Goal: Information Seeking & Learning: Find specific fact

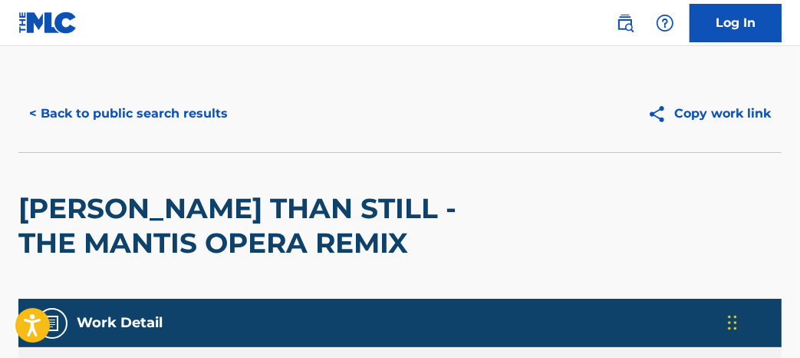
drag, startPoint x: 800, startPoint y: 61, endPoint x: 804, endPoint y: -10, distance: 70.7
click at [800, 0] on html "Accessibility Screen-Reader Guide, Feedback, and Issue Reporting | New window L…" at bounding box center [400, 170] width 800 height 358
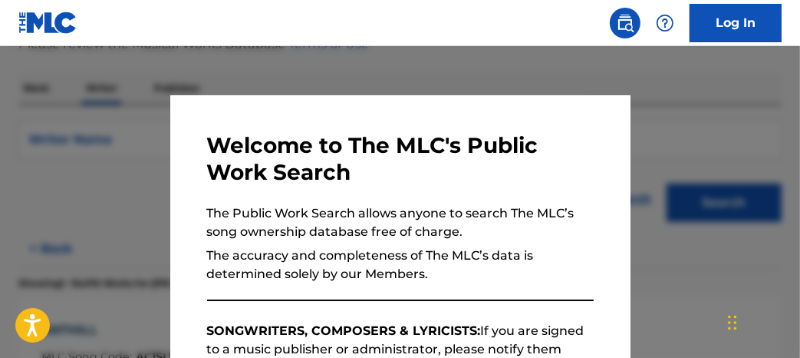
click at [295, 54] on div at bounding box center [400, 225] width 800 height 358
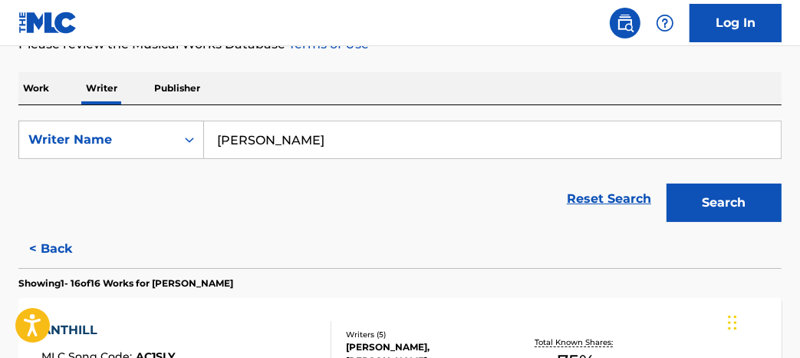
click at [738, 205] on button "Search" at bounding box center [724, 202] width 115 height 38
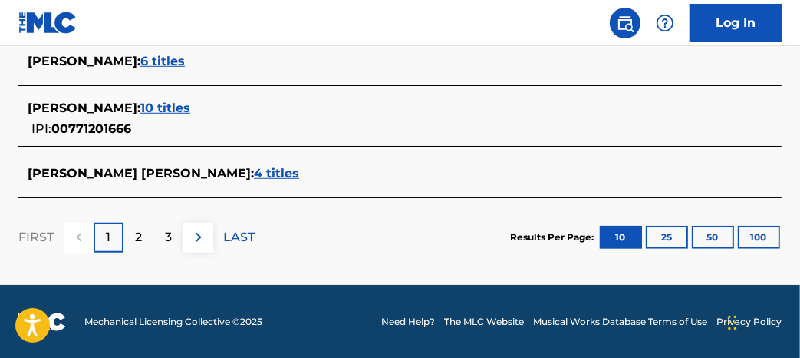
click at [766, 239] on button "100" at bounding box center [759, 237] width 42 height 23
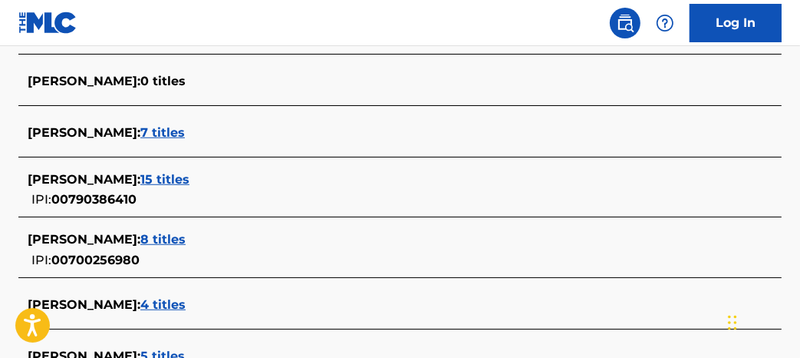
scroll to position [4626, 0]
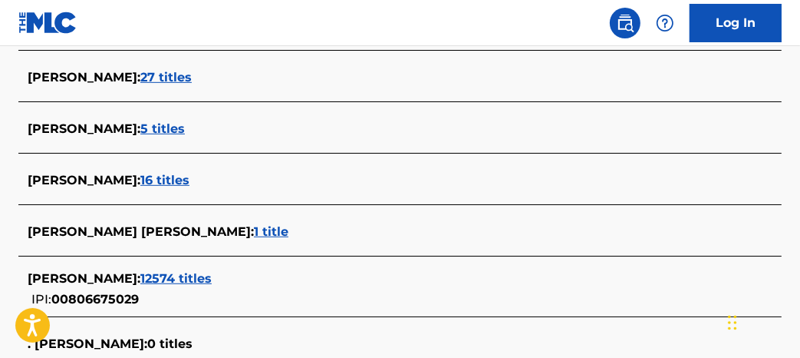
click at [165, 177] on span "16 titles" at bounding box center [164, 180] width 49 height 15
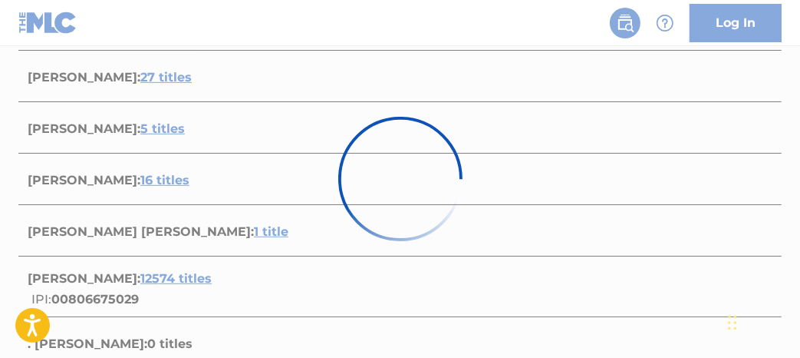
scroll to position [1521, 0]
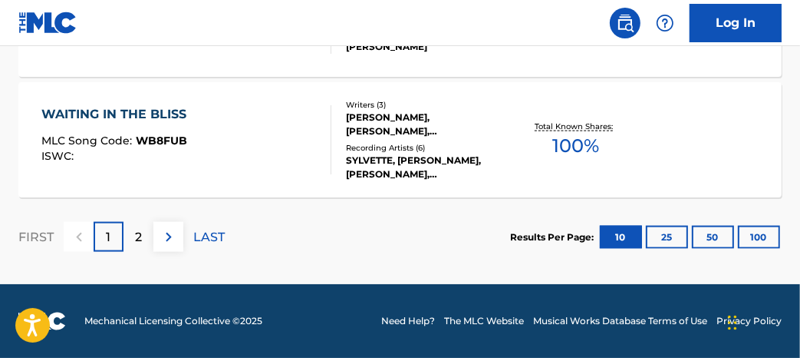
click at [754, 243] on button "100" at bounding box center [759, 237] width 42 height 23
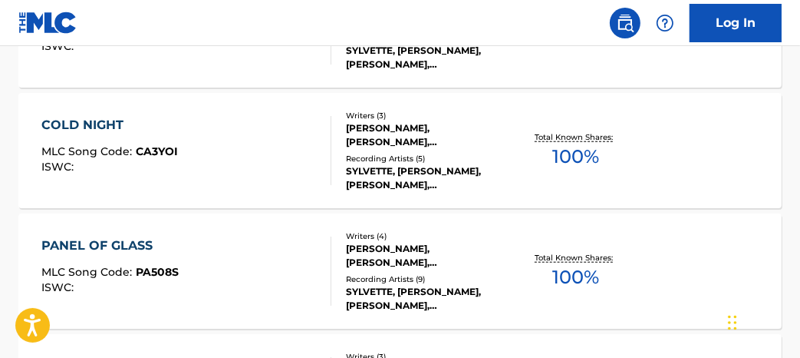
scroll to position [1029, 0]
click at [596, 154] on span "100 %" at bounding box center [576, 156] width 47 height 28
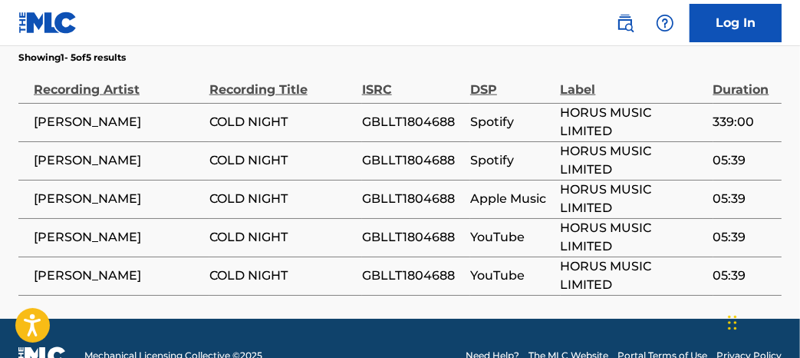
scroll to position [1182, 0]
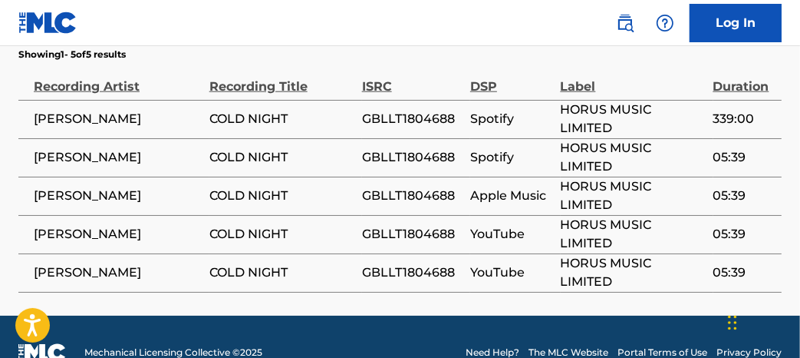
click at [421, 120] on span "GBLLT1804688" at bounding box center [412, 119] width 101 height 18
copy span "GBLLT1804688"
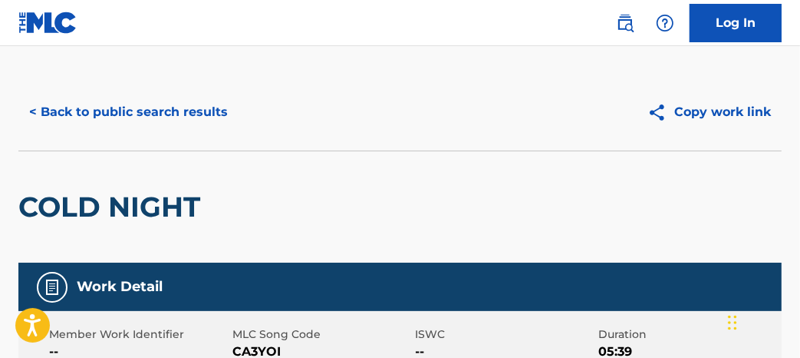
scroll to position [8, 0]
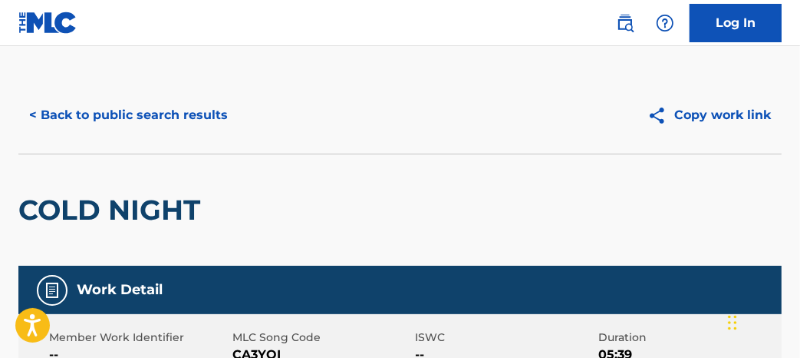
click at [87, 117] on button "< Back to public search results" at bounding box center [128, 115] width 220 height 38
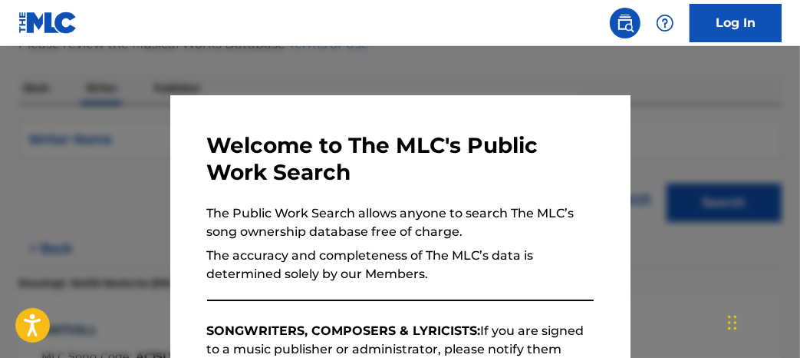
click at [679, 130] on div at bounding box center [400, 225] width 800 height 358
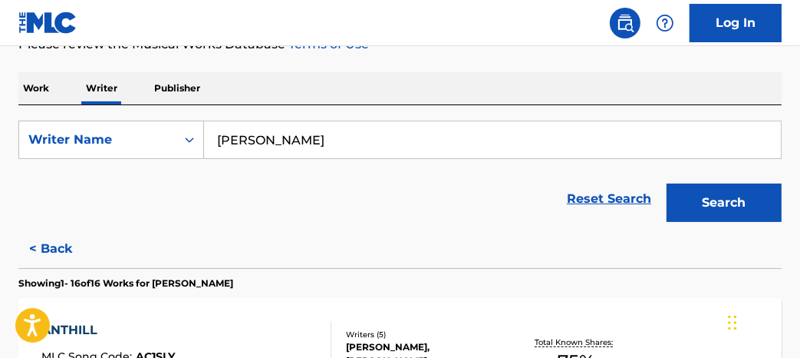
scroll to position [1216, 0]
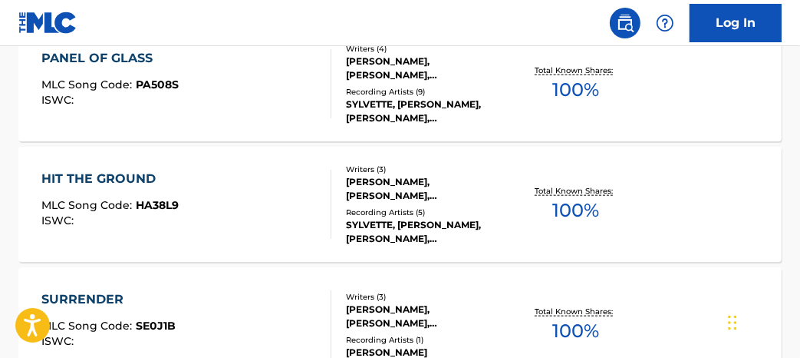
click at [546, 199] on div "Total Known Shares: 100 %" at bounding box center [576, 204] width 127 height 47
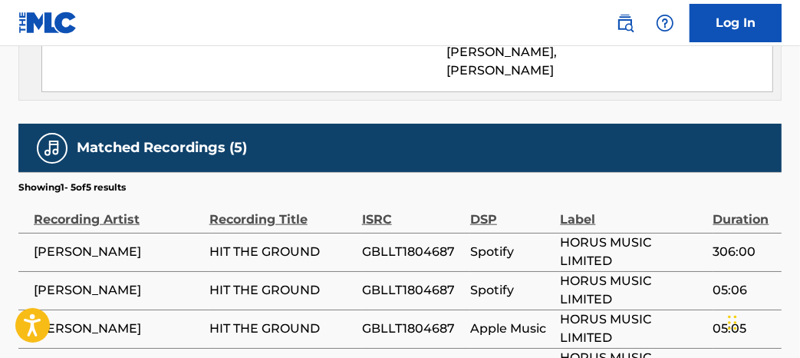
scroll to position [1211, 0]
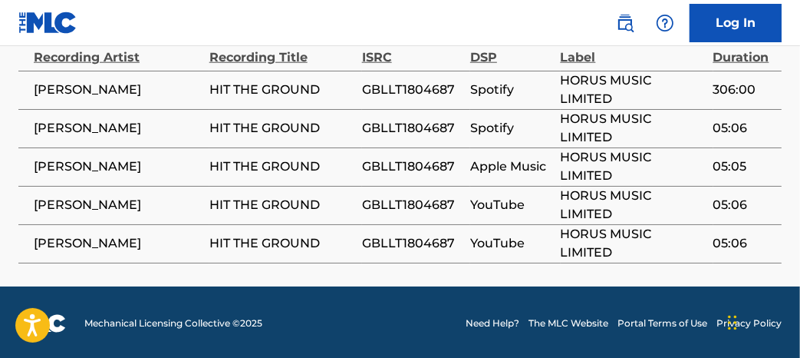
click at [439, 97] on td "GBLLT1804687" at bounding box center [416, 90] width 108 height 38
copy span "GBLLT1804687"
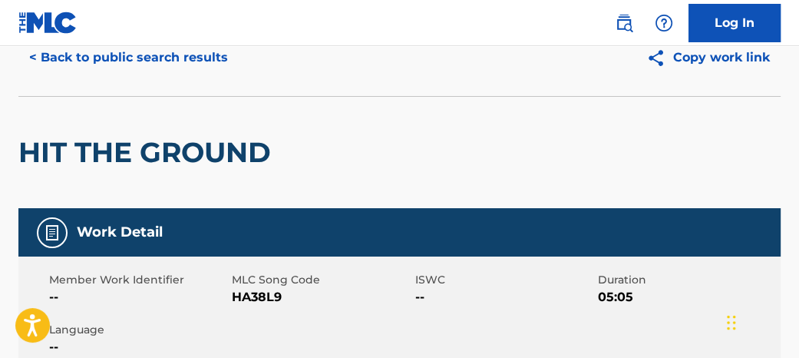
scroll to position [0, 0]
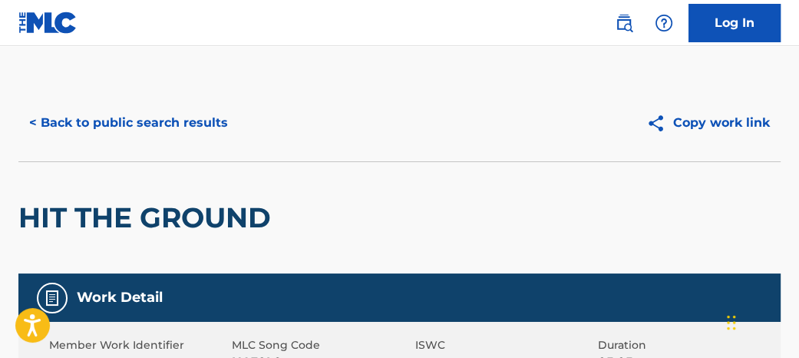
click at [55, 126] on button "< Back to public search results" at bounding box center [128, 123] width 220 height 38
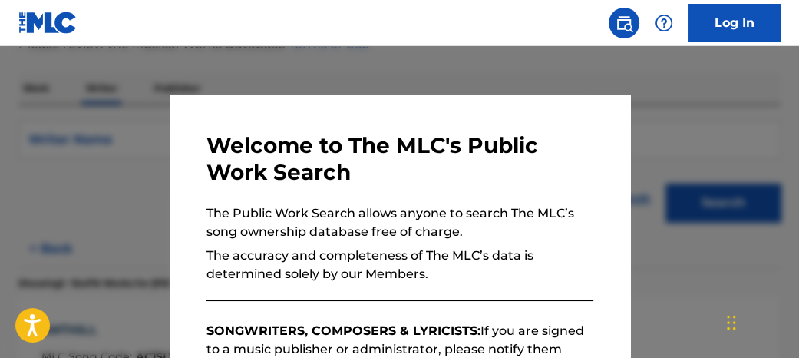
click at [470, 61] on div at bounding box center [399, 225] width 799 height 358
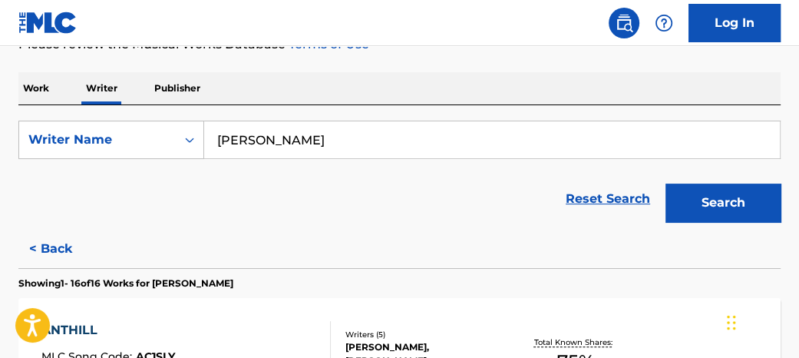
scroll to position [734, 0]
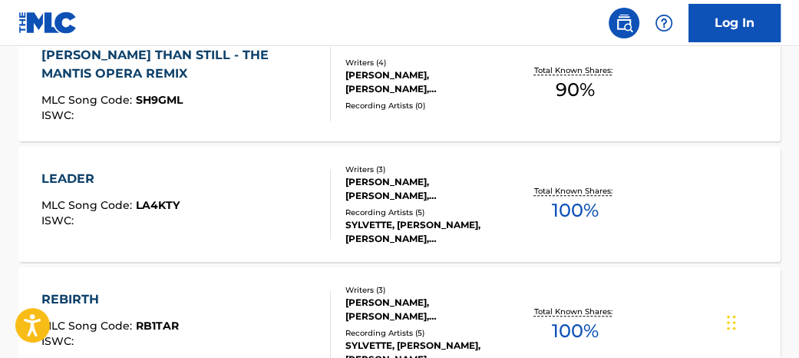
click at [582, 195] on div "Total Known Shares: 100 %" at bounding box center [575, 204] width 127 height 47
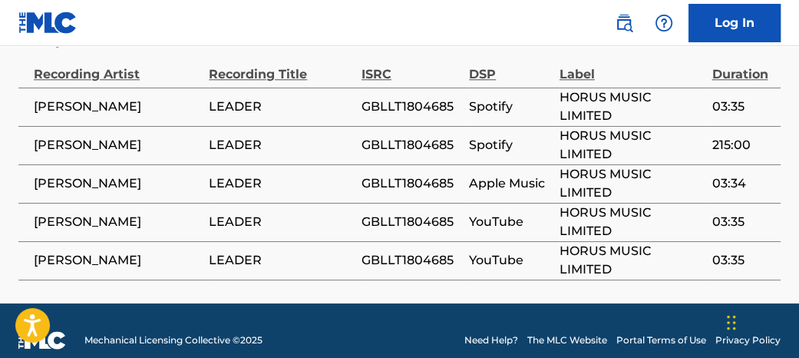
scroll to position [1190, 0]
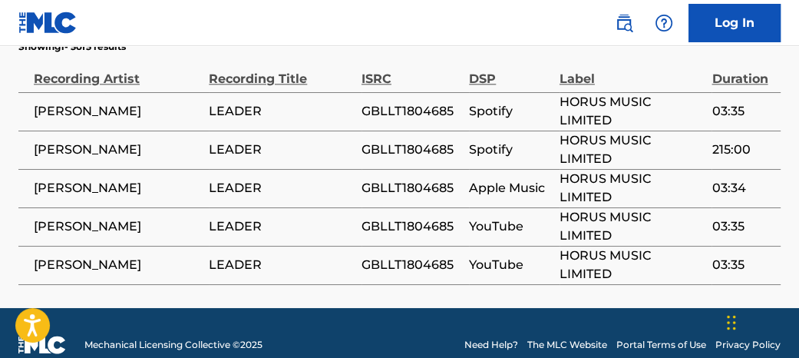
click at [405, 107] on span "GBLLT1804685" at bounding box center [411, 111] width 100 height 18
copy span "GBLLT1804685"
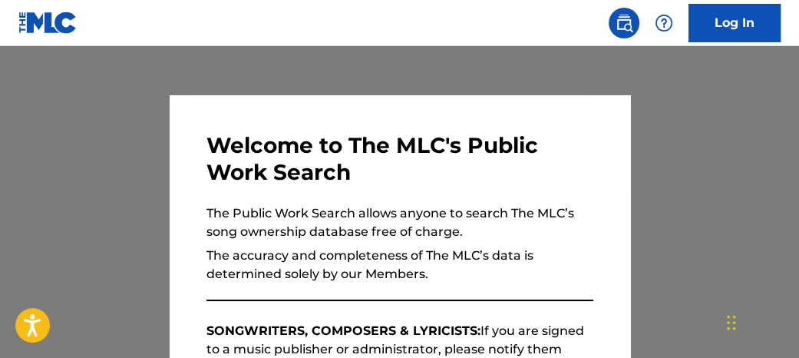
scroll to position [221, 0]
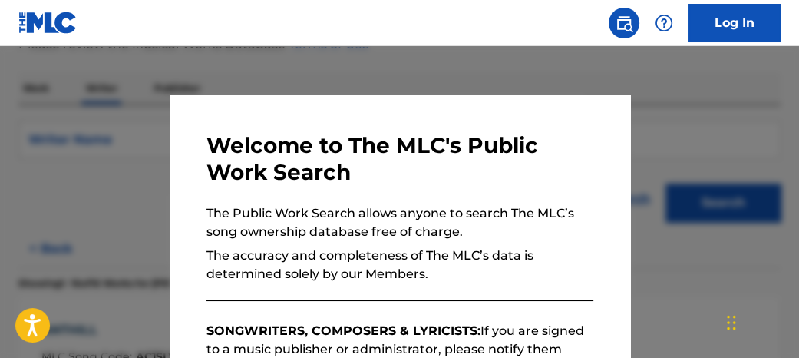
click at [313, 42] on nav "Log In" at bounding box center [399, 23] width 799 height 46
click at [318, 55] on div at bounding box center [399, 225] width 799 height 358
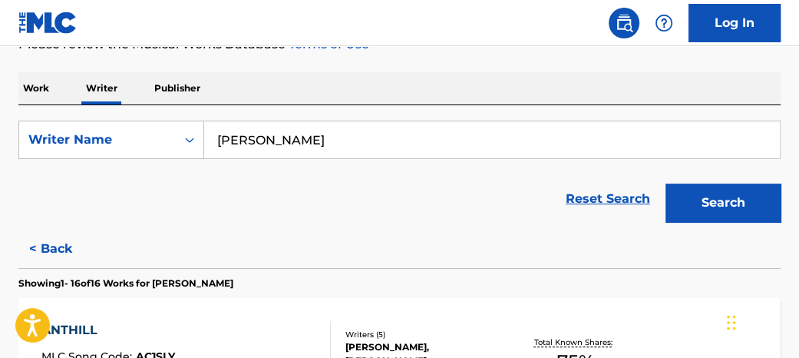
click at [452, 205] on div "Reset Search Search" at bounding box center [399, 198] width 762 height 61
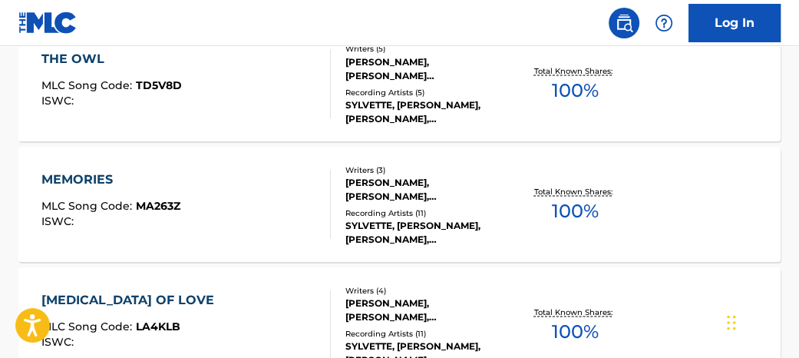
click at [581, 210] on span "100 %" at bounding box center [575, 210] width 47 height 28
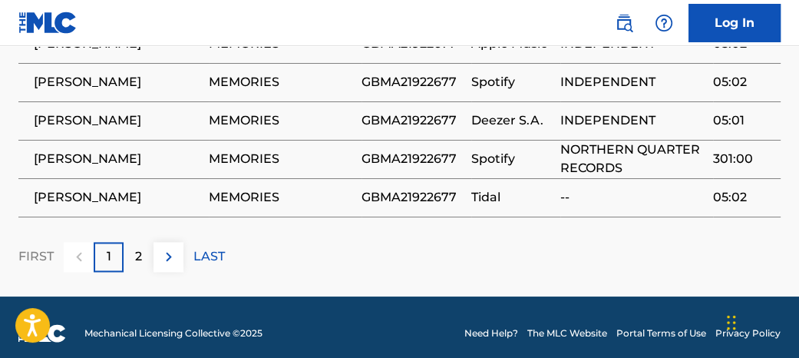
scroll to position [1451, 0]
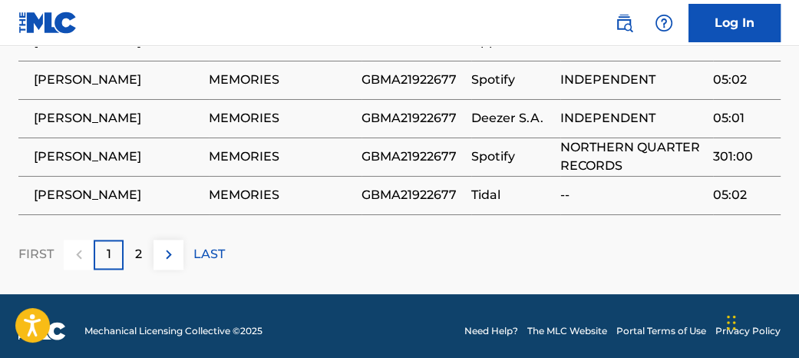
click at [449, 166] on span "GBMA21922677" at bounding box center [412, 156] width 102 height 18
drag, startPoint x: 448, startPoint y: 195, endPoint x: 427, endPoint y: 184, distance: 23.3
click at [427, 166] on span "GBMA21922677" at bounding box center [412, 156] width 102 height 18
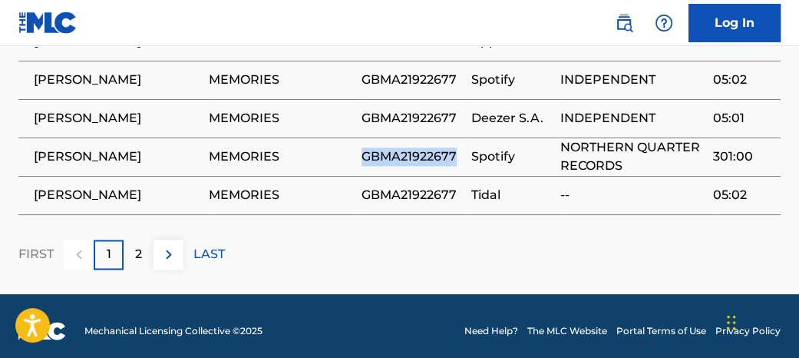
copy span "GBMA21922677"
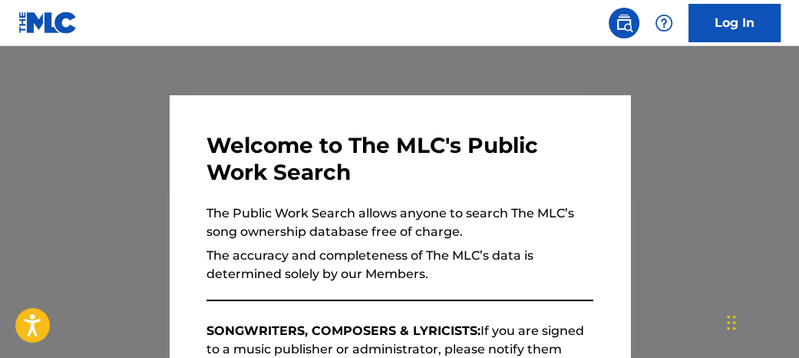
scroll to position [221, 0]
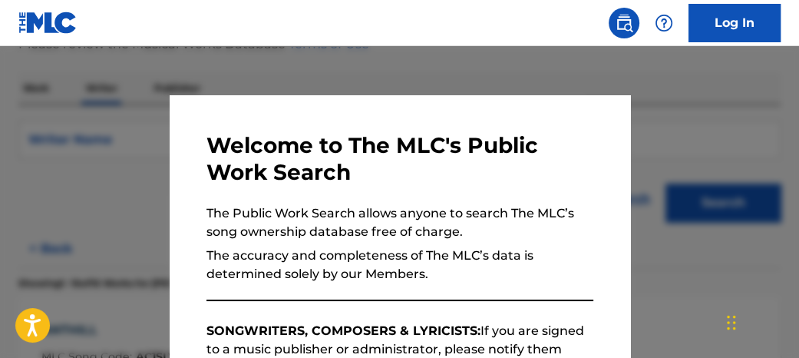
click at [279, 60] on div at bounding box center [399, 225] width 799 height 358
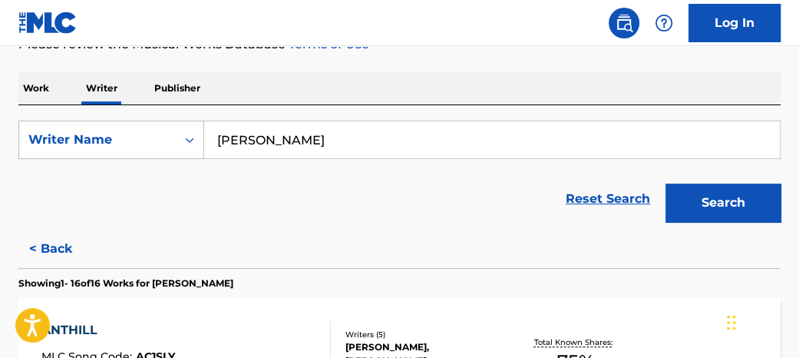
scroll to position [853, 0]
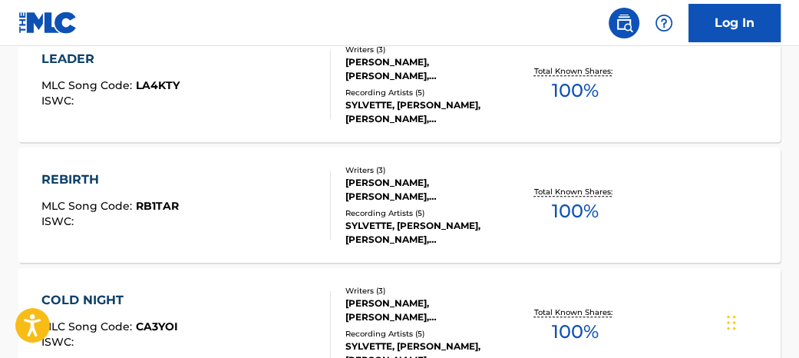
click at [580, 187] on p "Total Known Shares:" at bounding box center [575, 192] width 82 height 12
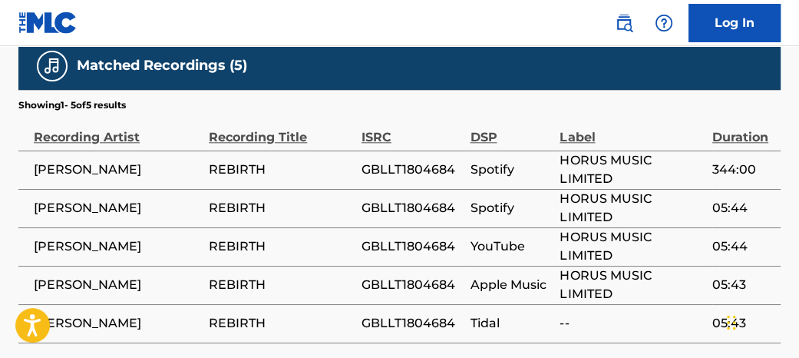
scroll to position [1229, 0]
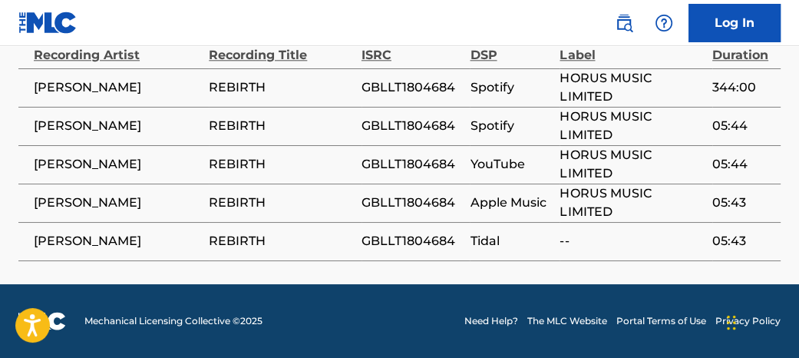
click at [377, 85] on span "GBLLT1804684" at bounding box center [411, 87] width 101 height 18
copy span "GBLLT1804684"
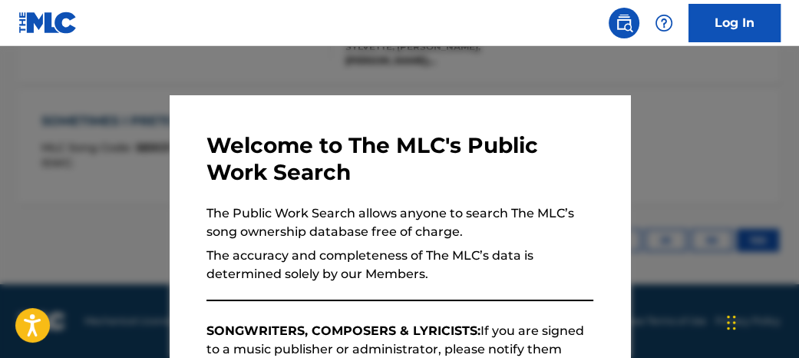
click at [325, 54] on div at bounding box center [399, 225] width 799 height 358
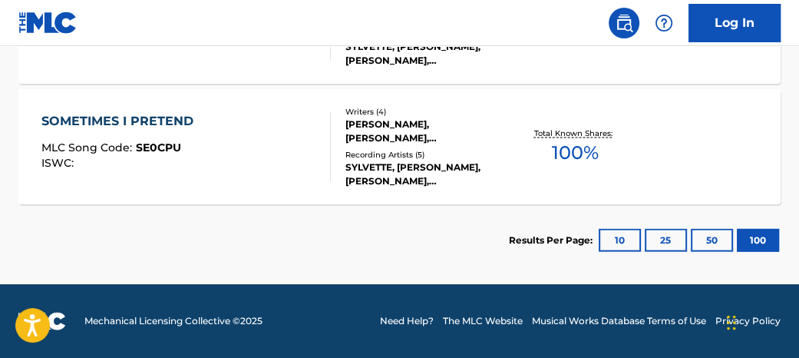
scroll to position [1335, 0]
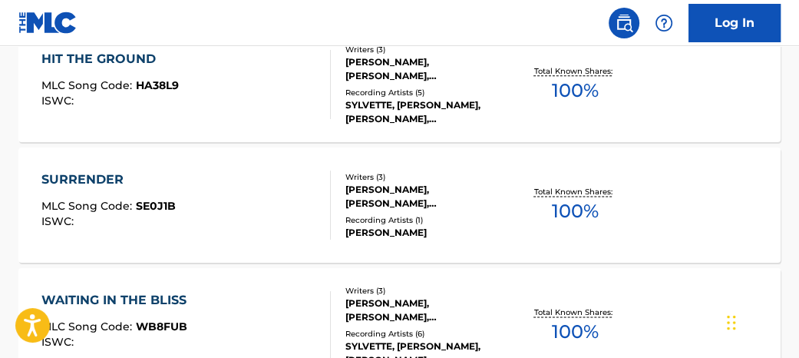
click at [583, 222] on span "100 %" at bounding box center [575, 211] width 47 height 28
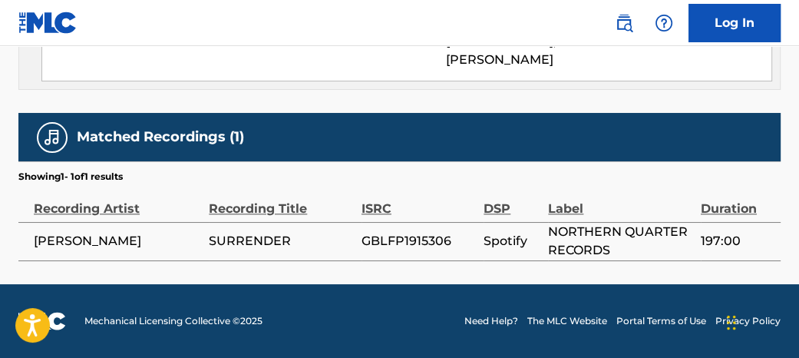
scroll to position [1076, 0]
click at [422, 236] on span "GBLFP1915306" at bounding box center [418, 241] width 114 height 18
click at [422, 237] on span "GBLFP1915306" at bounding box center [418, 241] width 114 height 18
copy span "GBLFP1915306"
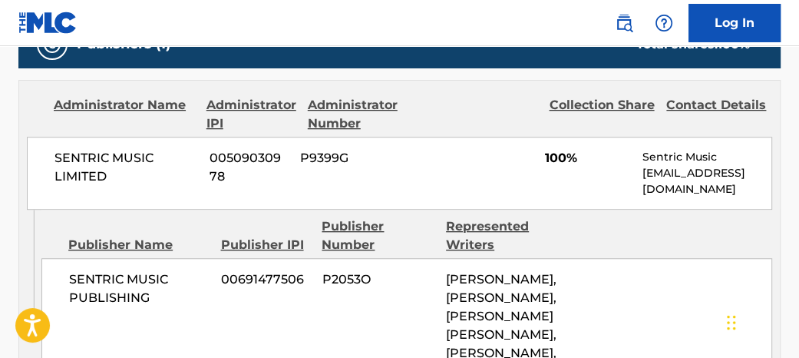
scroll to position [736, 0]
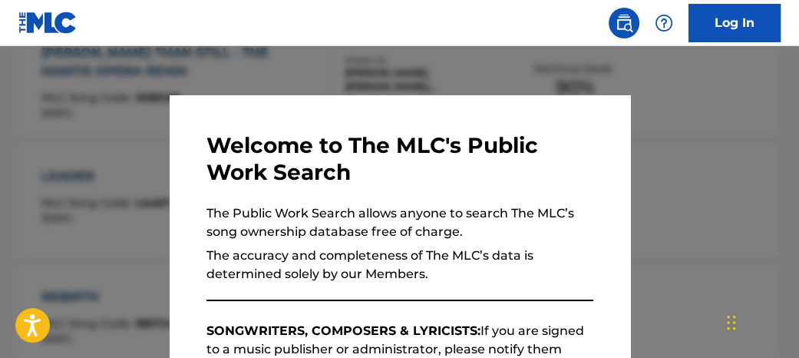
click at [329, 61] on div at bounding box center [399, 225] width 799 height 358
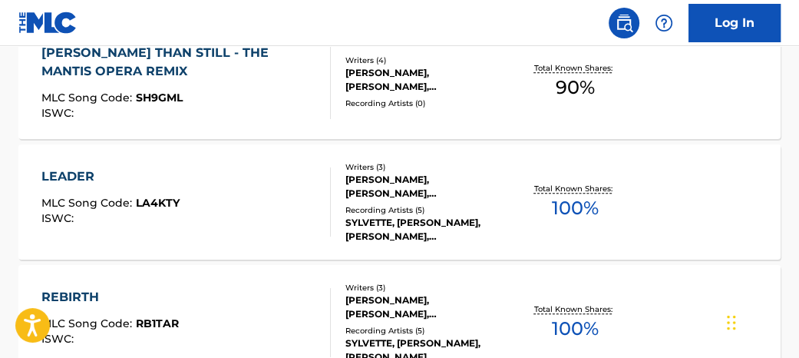
scroll to position [1698, 0]
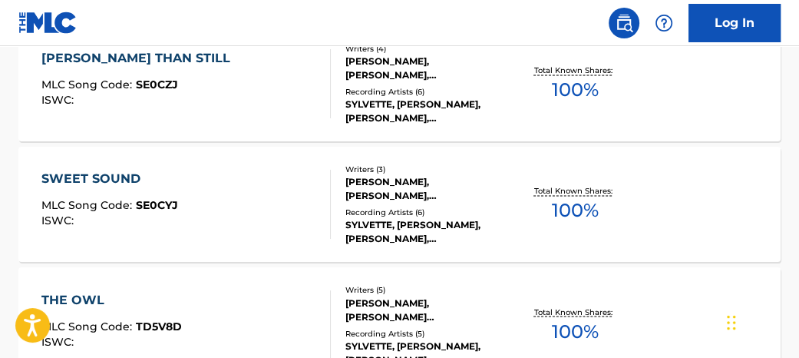
click at [610, 200] on div "Total Known Shares: 100 %" at bounding box center [575, 204] width 127 height 47
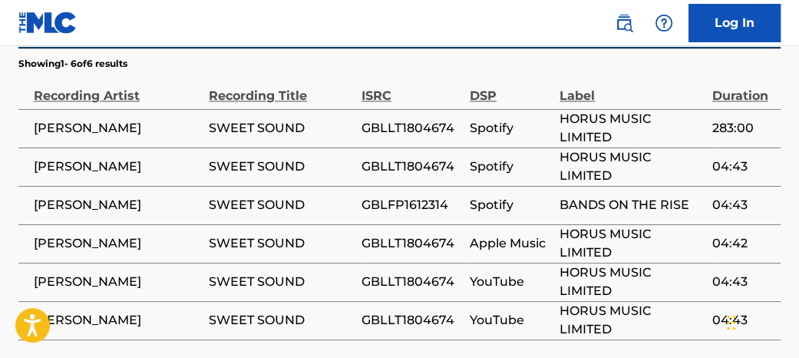
scroll to position [1160, 0]
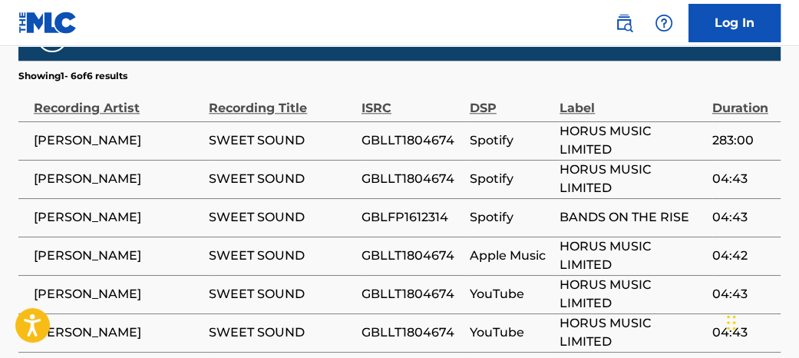
click at [383, 139] on span "GBLLT1804674" at bounding box center [411, 140] width 101 height 18
copy span "GBLLT1804674"
click at [397, 210] on span "GBLFP1612314" at bounding box center [411, 217] width 101 height 18
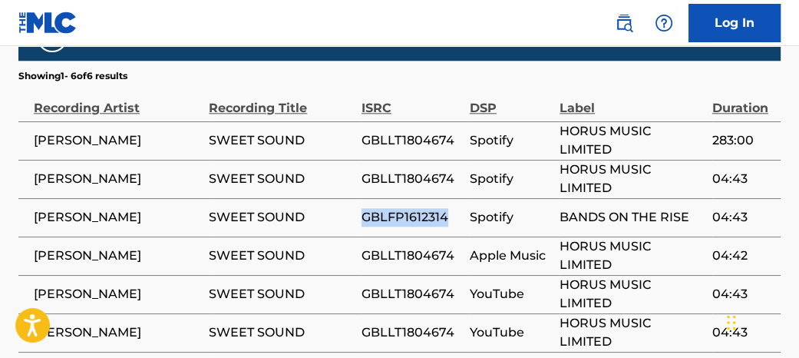
copy span "GBLFP1612314"
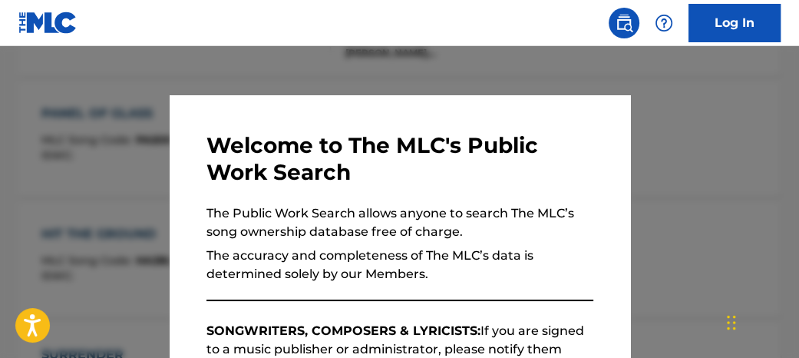
drag, startPoint x: 338, startPoint y: 64, endPoint x: 344, endPoint y: 77, distance: 14.4
click at [338, 64] on div at bounding box center [399, 225] width 799 height 358
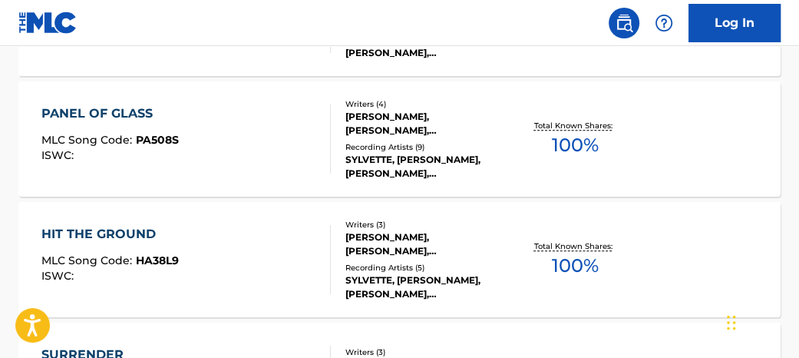
scroll to position [1457, 0]
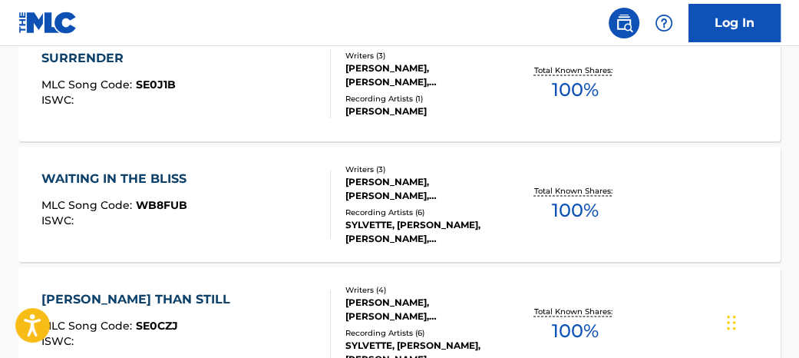
click at [588, 210] on span "100 %" at bounding box center [575, 210] width 47 height 28
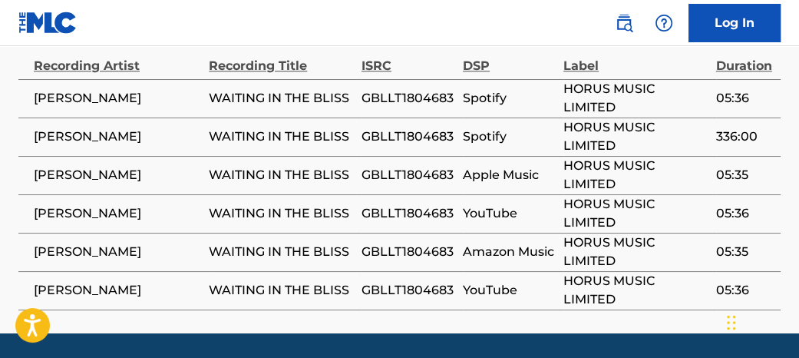
scroll to position [1200, 0]
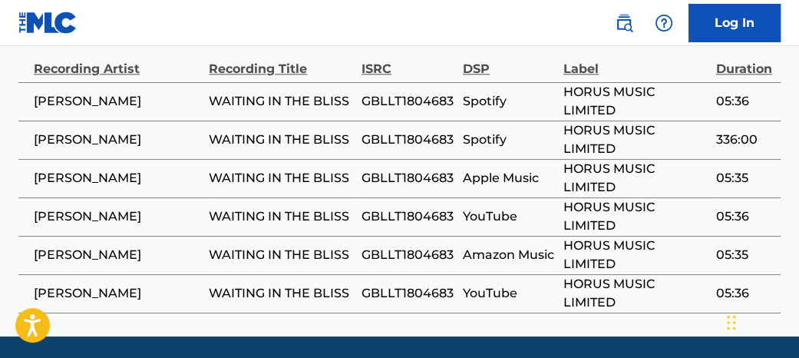
click at [424, 101] on span "GBLLT1804683" at bounding box center [408, 101] width 94 height 18
copy span "GBLLT1804683"
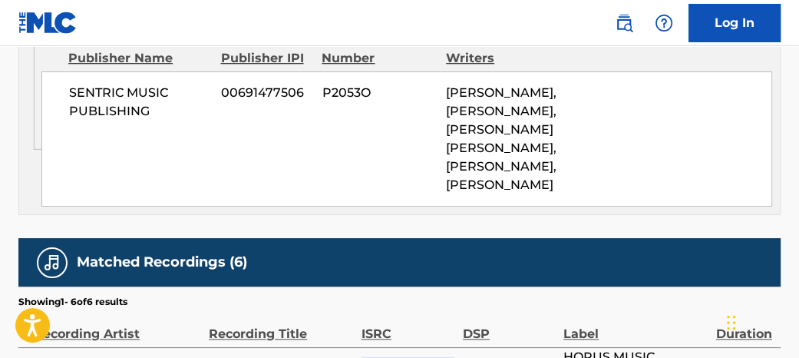
scroll to position [907, 0]
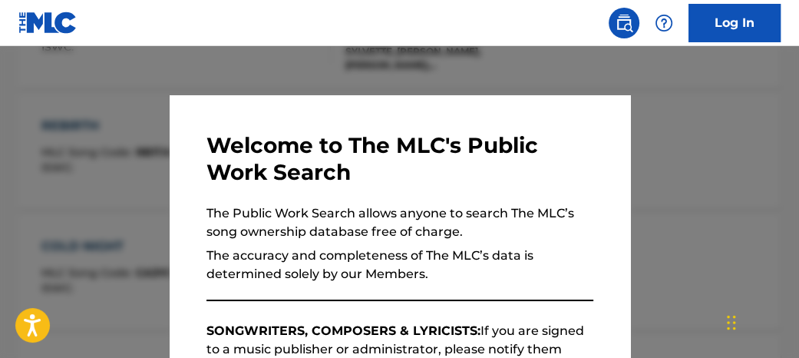
click at [381, 76] on div at bounding box center [399, 225] width 799 height 358
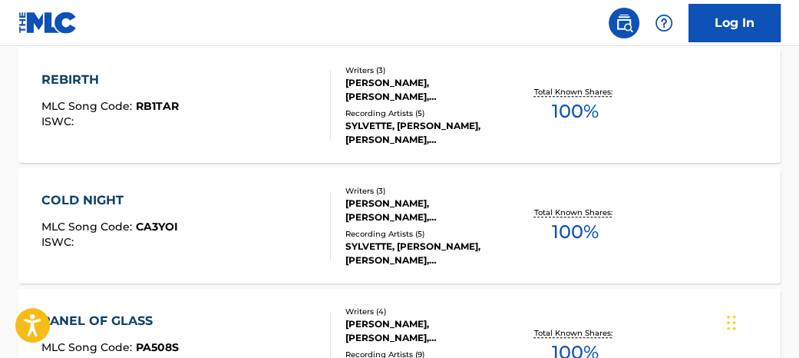
scroll to position [988, 0]
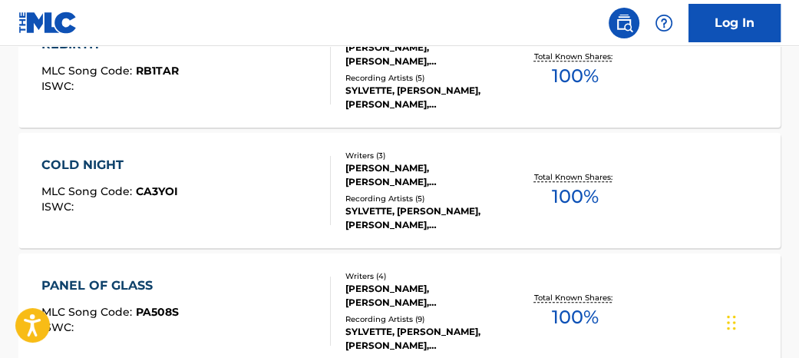
click at [583, 193] on span "100 %" at bounding box center [575, 197] width 47 height 28
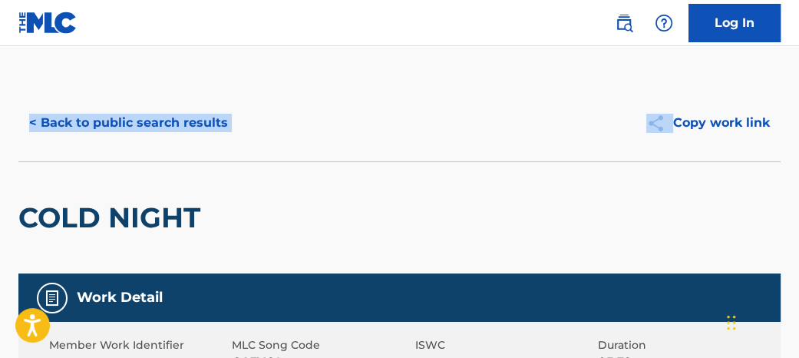
drag, startPoint x: 796, startPoint y: 36, endPoint x: 798, endPoint y: 51, distance: 15.5
click at [798, 51] on html "Accessibility Screen-Reader Guide, Feedback, and Issue Reporting | New window L…" at bounding box center [399, 179] width 799 height 358
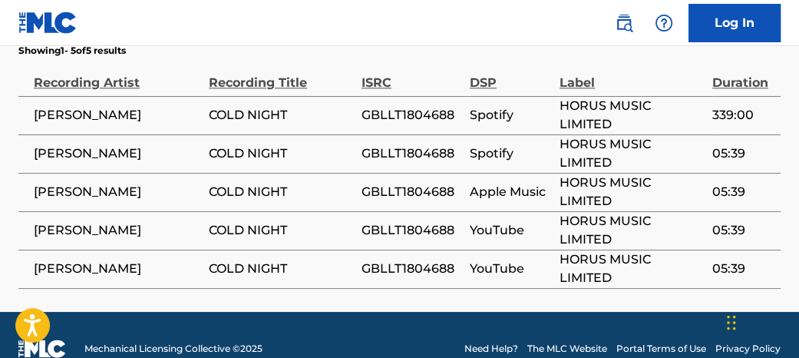
scroll to position [1178, 0]
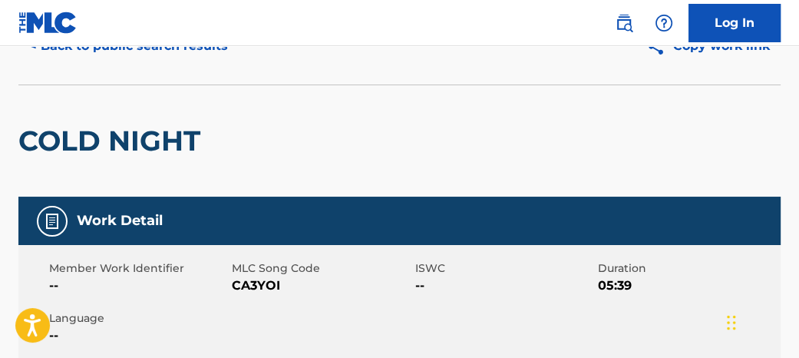
scroll to position [74, 0]
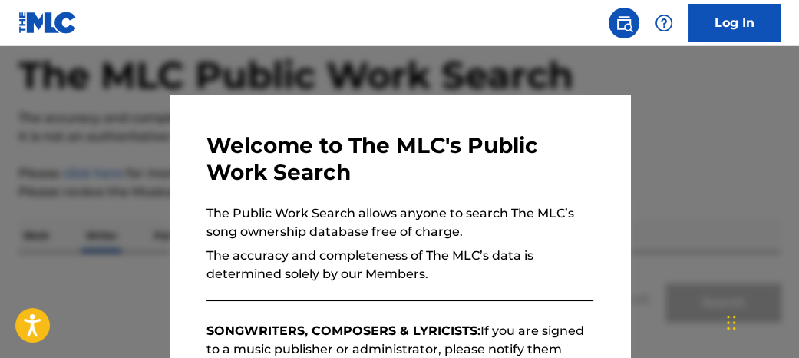
scroll to position [221, 0]
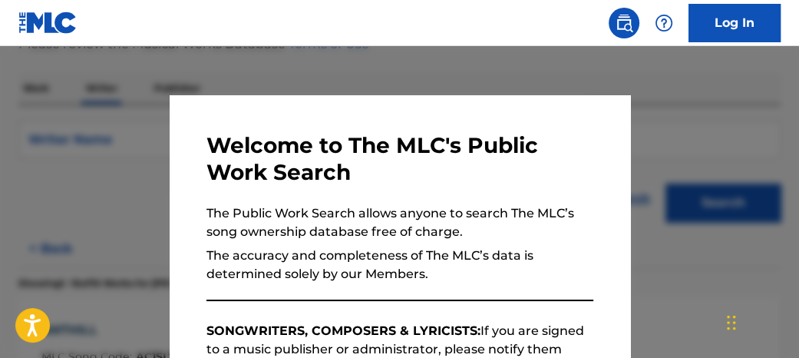
click at [485, 59] on div at bounding box center [399, 225] width 799 height 358
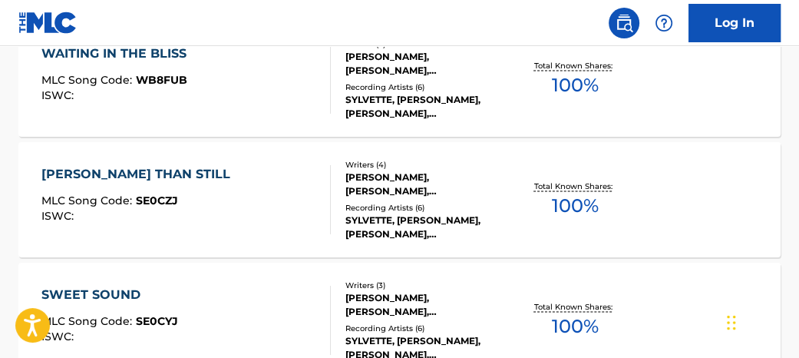
scroll to position [1550, 0]
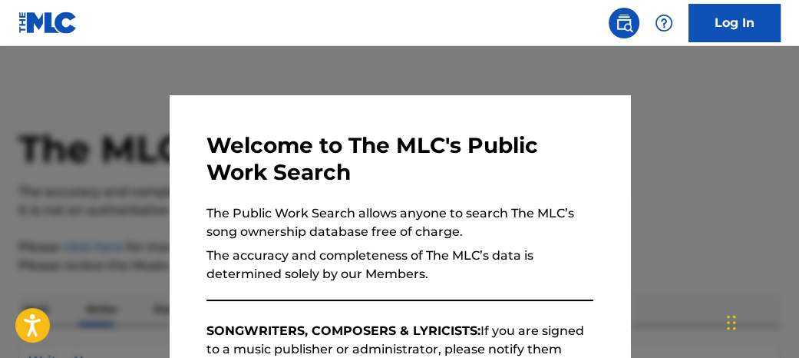
click at [721, 144] on div at bounding box center [399, 225] width 799 height 358
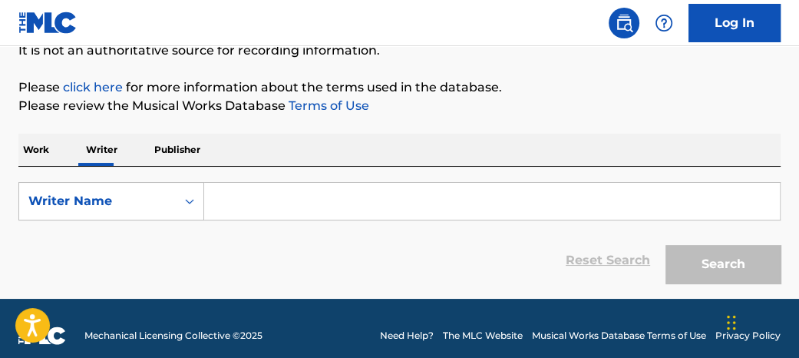
scroll to position [160, 0]
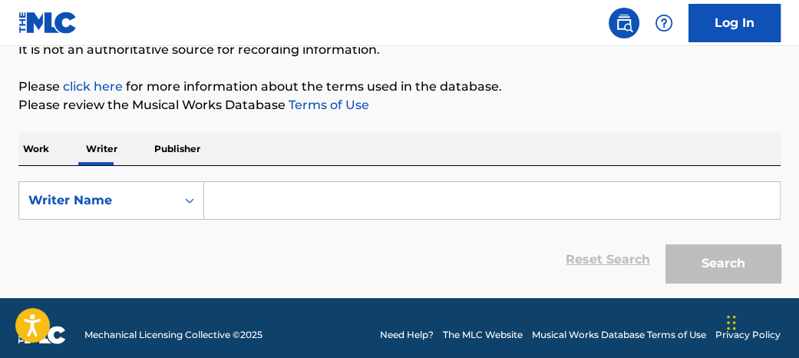
drag, startPoint x: 28, startPoint y: 144, endPoint x: 37, endPoint y: 149, distance: 10.0
click at [31, 146] on p "Work" at bounding box center [35, 149] width 35 height 32
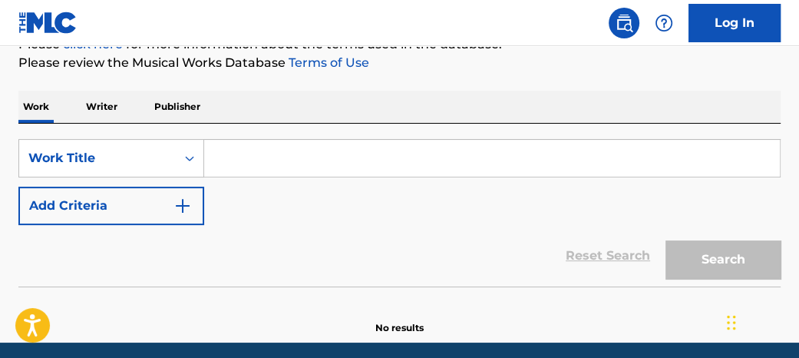
scroll to position [205, 0]
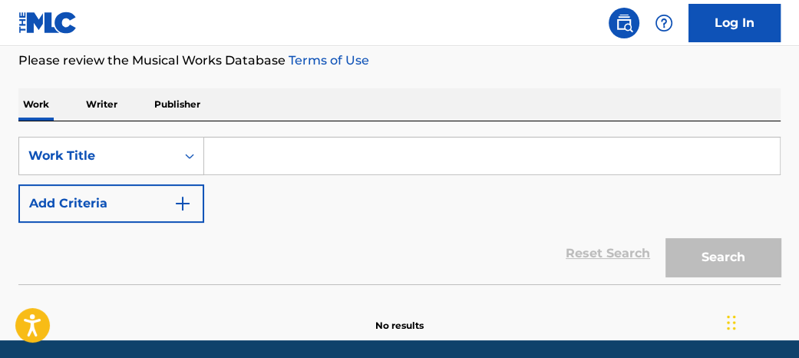
drag, startPoint x: 396, startPoint y: 156, endPoint x: 395, endPoint y: 146, distance: 10.0
click at [394, 156] on input "Search Form" at bounding box center [492, 155] width 576 height 37
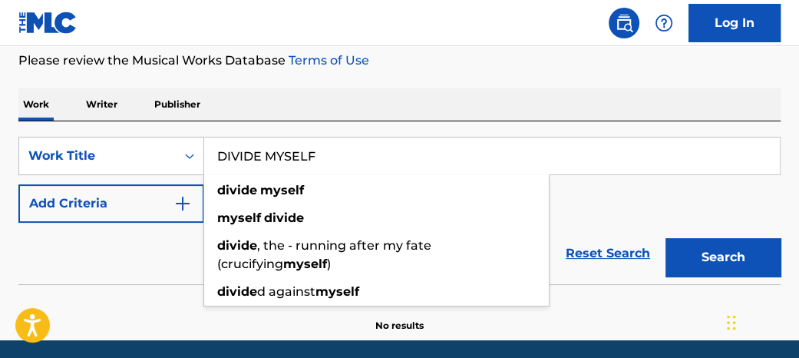
type input "DIVIDE MYSELF"
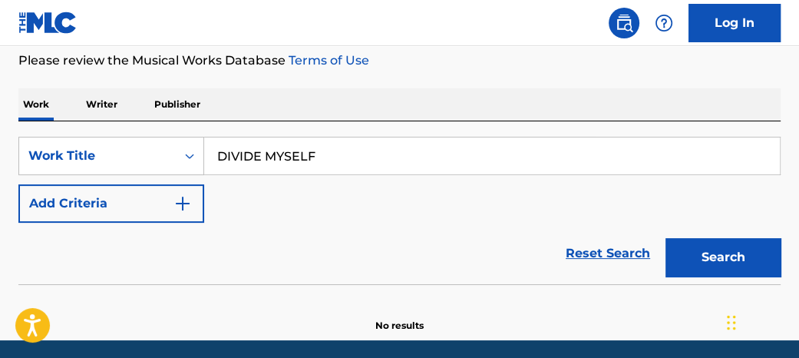
click at [172, 196] on button "Add Criteria" at bounding box center [111, 203] width 186 height 38
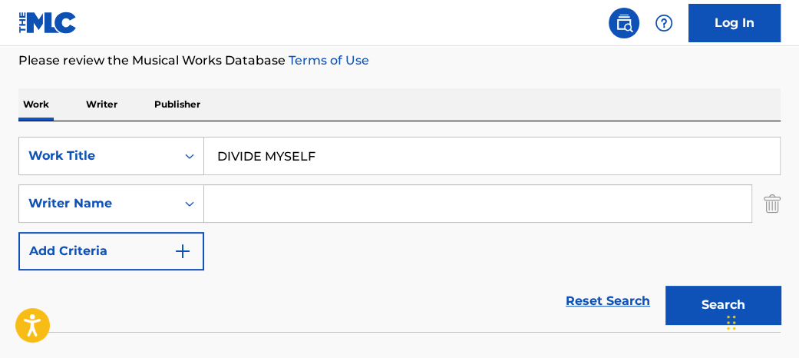
click at [230, 202] on input "Search Form" at bounding box center [477, 203] width 547 height 37
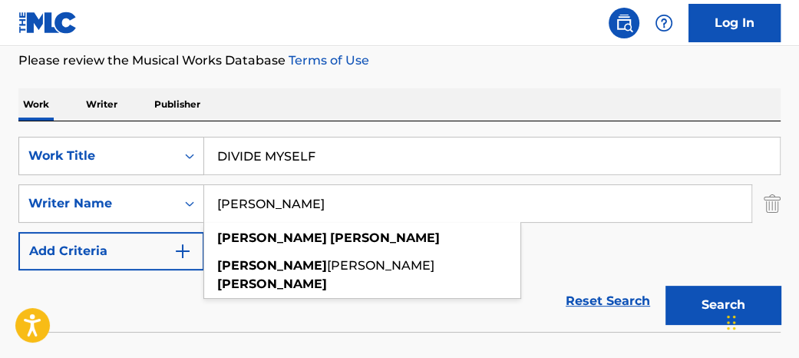
type input "[PERSON_NAME]"
click at [665, 285] on button "Search" at bounding box center [722, 304] width 115 height 38
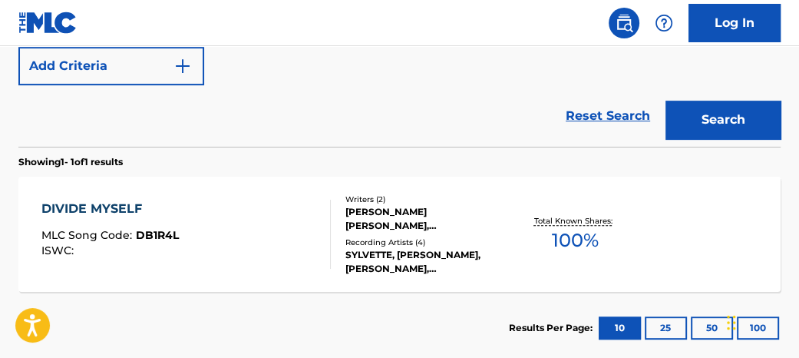
scroll to position [429, 0]
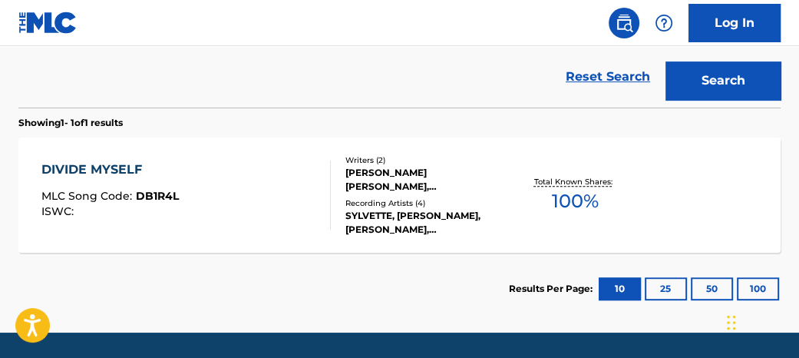
click at [579, 208] on span "100 %" at bounding box center [575, 201] width 47 height 28
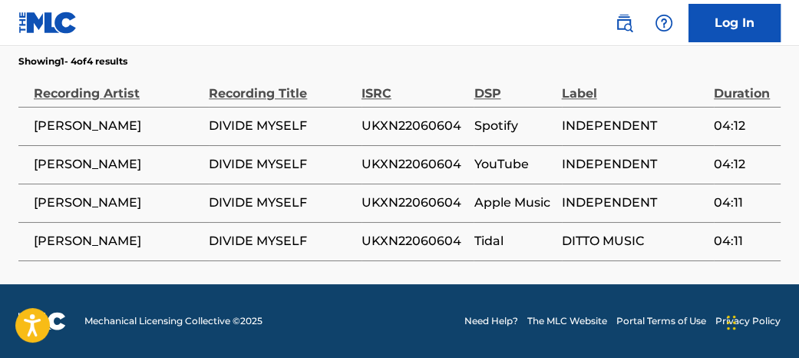
scroll to position [1104, 0]
click at [428, 135] on span "UKXN22060604" at bounding box center [413, 126] width 105 height 18
drag, startPoint x: 428, startPoint y: 176, endPoint x: 386, endPoint y: 169, distance: 42.8
click at [386, 135] on span "UKXN22060604" at bounding box center [413, 126] width 105 height 18
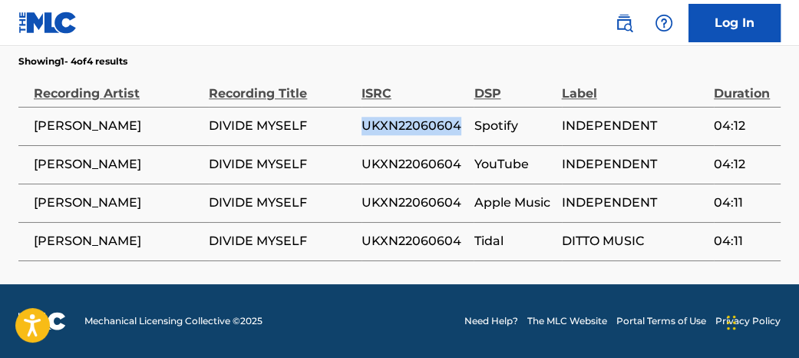
click at [386, 135] on span "UKXN22060604" at bounding box center [413, 126] width 105 height 18
copy span "UKXN22060604"
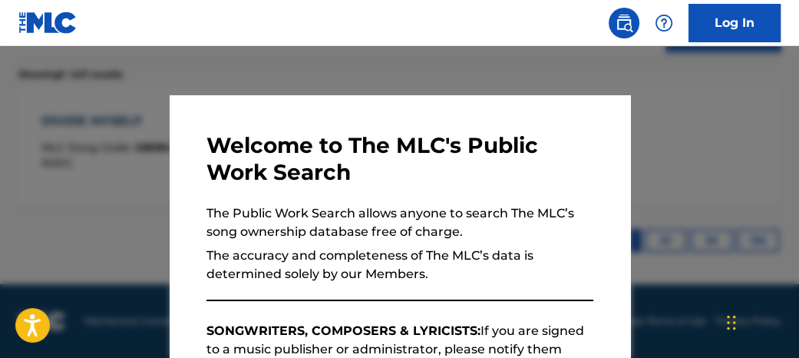
scroll to position [477, 0]
drag, startPoint x: 353, startPoint y: 74, endPoint x: 393, endPoint y: 97, distance: 46.1
click at [353, 74] on div at bounding box center [399, 225] width 799 height 358
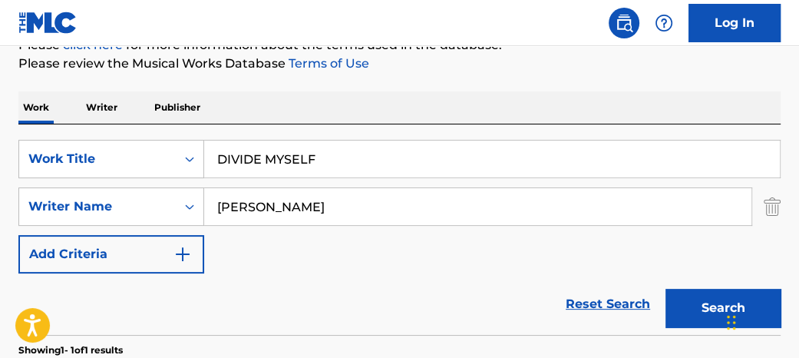
scroll to position [192, 0]
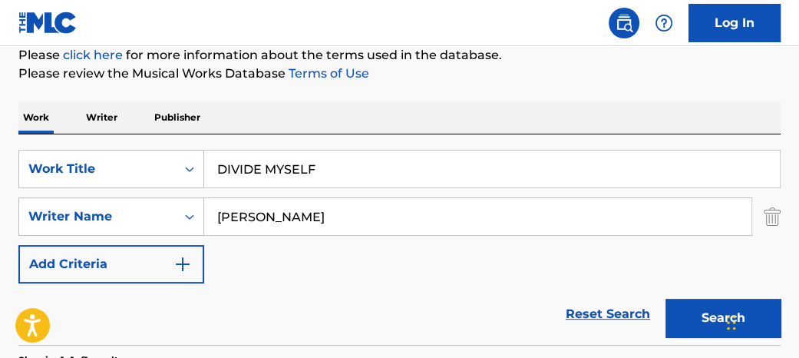
drag, startPoint x: 364, startPoint y: 160, endPoint x: 1, endPoint y: 129, distance: 364.4
click at [82, 137] on div "SearchWithCriteria6752df21-cb32-427b-82c9-ee921f108941 Work Title DIVIDE MYSELF…" at bounding box center [399, 239] width 762 height 210
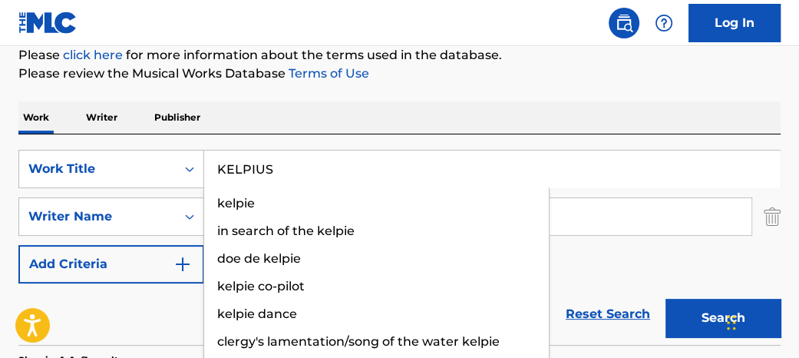
type input "KELPIUS"
click at [665, 299] on button "Search" at bounding box center [722, 318] width 115 height 38
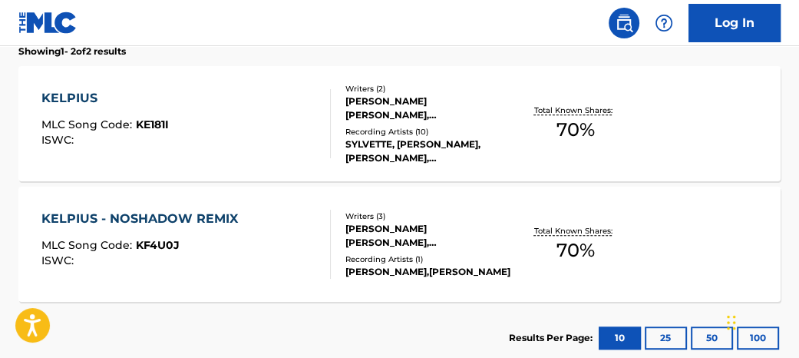
scroll to position [496, 0]
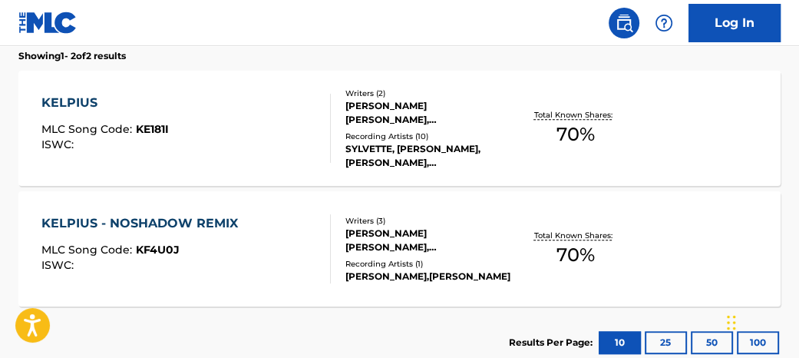
click at [583, 131] on span "70 %" at bounding box center [575, 134] width 38 height 28
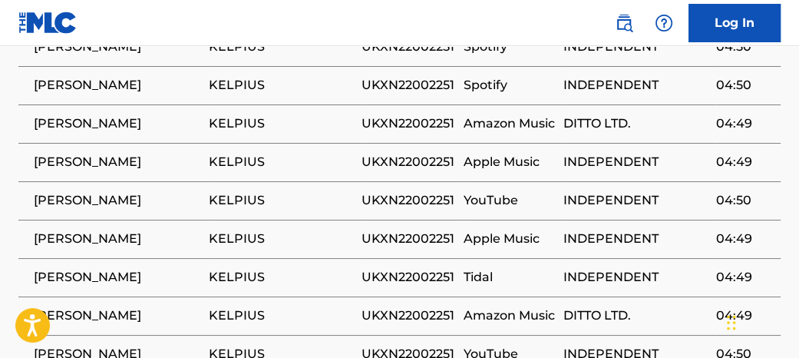
scroll to position [1148, 0]
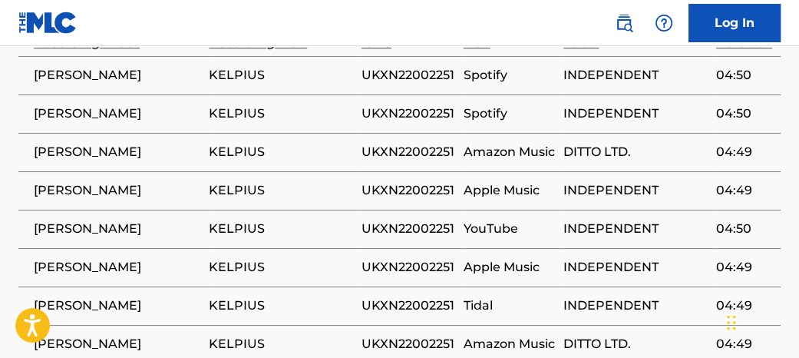
click at [397, 200] on span "UKXN22002251" at bounding box center [408, 190] width 94 height 18
copy span "UKXN22002251"
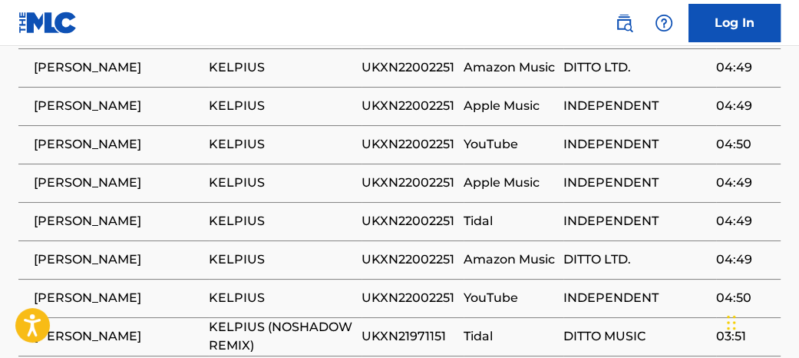
scroll to position [1256, 0]
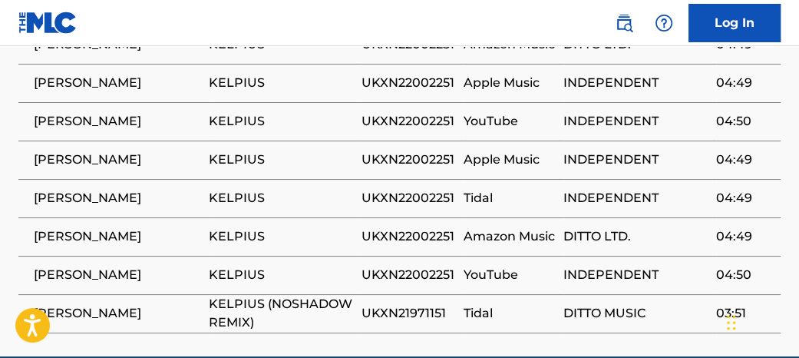
click at [396, 322] on span "UKXN21971151" at bounding box center [408, 313] width 94 height 18
copy span "UKXN21971151"
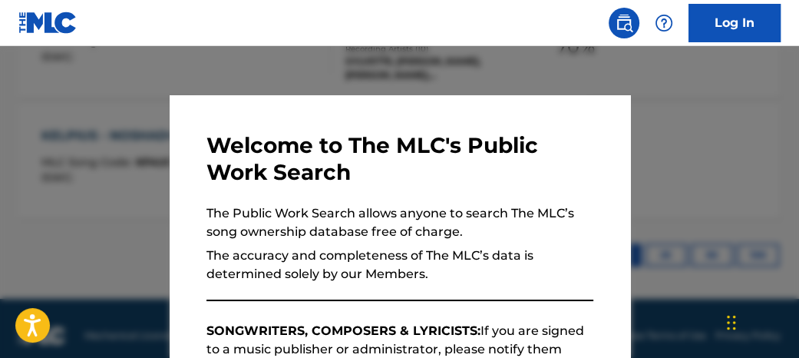
click at [681, 89] on div at bounding box center [399, 225] width 799 height 358
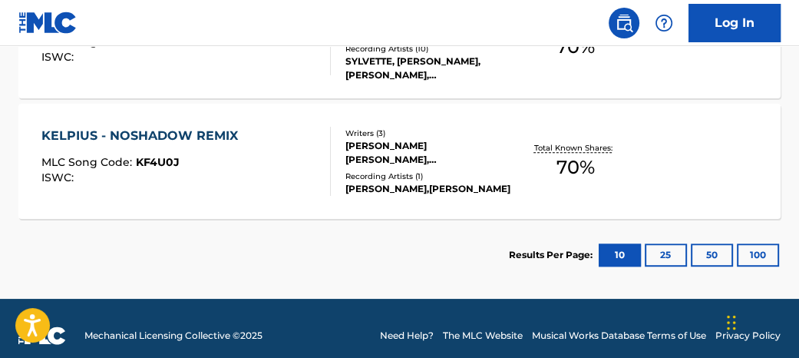
click at [581, 157] on span "70 %" at bounding box center [575, 167] width 38 height 28
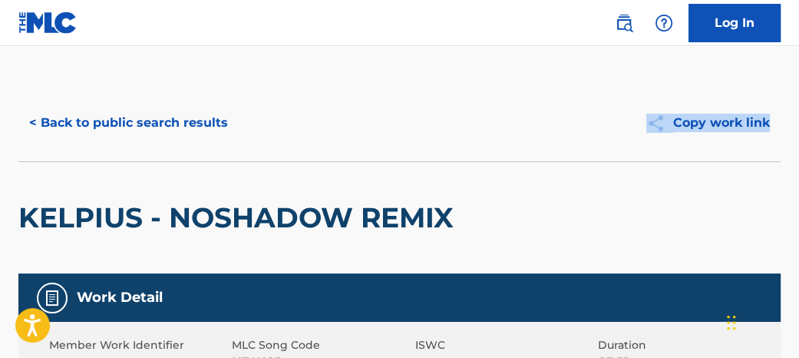
drag, startPoint x: 803, startPoint y: 125, endPoint x: 801, endPoint y: 114, distance: 10.9
click at [798, 127] on html "Accessibility Screen-Reader Guide, Feedback, and Issue Reporting | New window L…" at bounding box center [399, 179] width 799 height 358
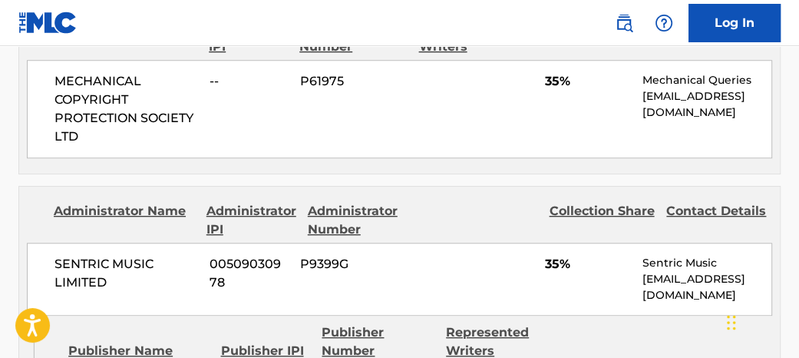
scroll to position [764, 0]
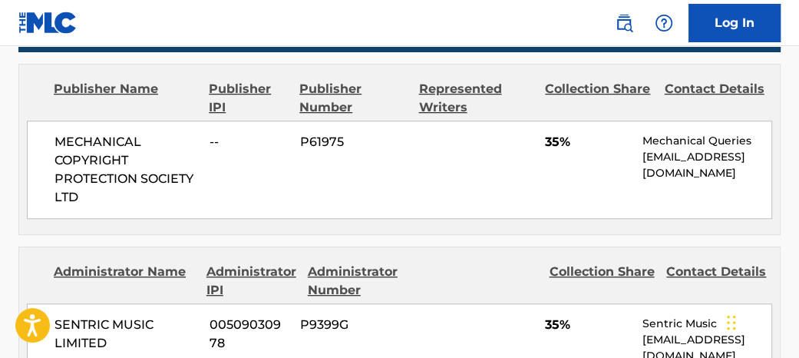
click at [54, 133] on span "MECHANICAL COPYRIGHT PROTECTION SOCIETY LTD" at bounding box center [126, 170] width 144 height 74
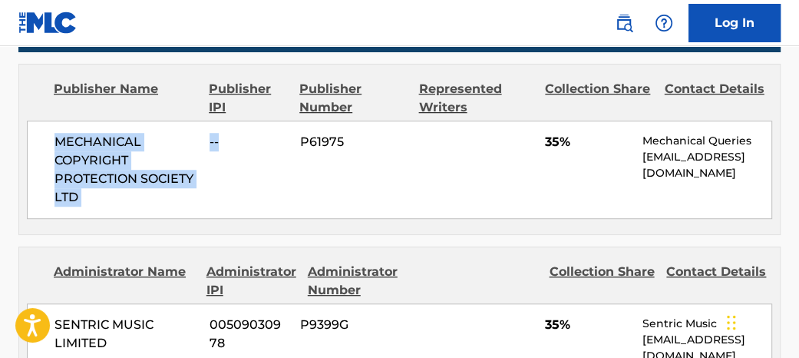
drag, startPoint x: 52, startPoint y: 116, endPoint x: 214, endPoint y: 164, distance: 169.0
click at [248, 170] on div "MECHANICAL COPYRIGHT PROTECTION SOCIETY LTD -- P61975 35% Mechanical Queries [E…" at bounding box center [399, 169] width 745 height 98
click at [190, 159] on span "MECHANICAL COPYRIGHT PROTECTION SOCIETY LTD" at bounding box center [126, 170] width 144 height 74
drag, startPoint x: 198, startPoint y: 160, endPoint x: 67, endPoint y: 127, distance: 135.3
click at [60, 124] on div "MECHANICAL COPYRIGHT PROTECTION SOCIETY LTD -- P61975 35% Mechanical Queries [E…" at bounding box center [399, 169] width 745 height 98
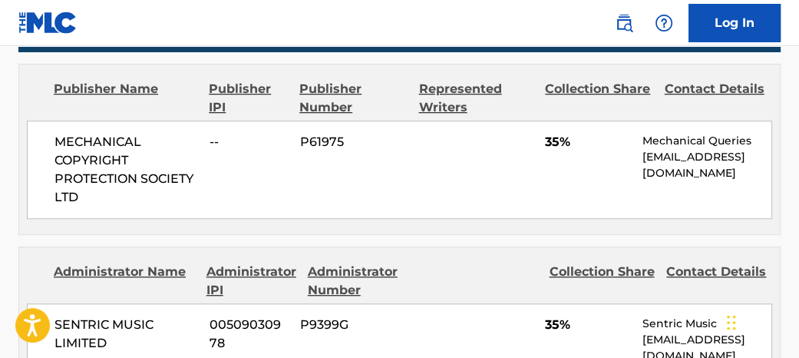
drag, startPoint x: 68, startPoint y: 127, endPoint x: 58, endPoint y: 122, distance: 10.3
click at [58, 133] on span "MECHANICAL COPYRIGHT PROTECTION SOCIETY LTD" at bounding box center [126, 170] width 144 height 74
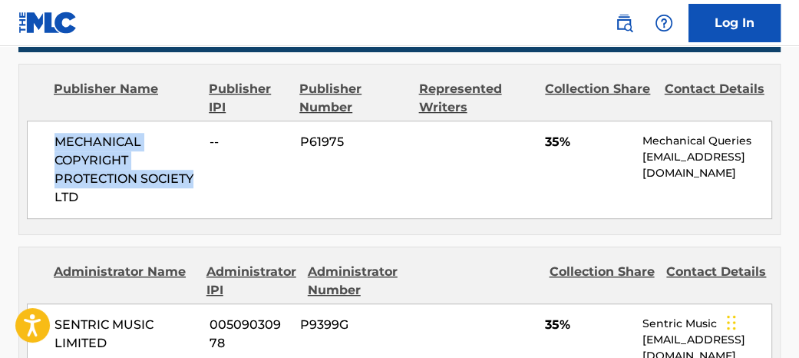
drag, startPoint x: 54, startPoint y: 121, endPoint x: 194, endPoint y: 155, distance: 143.7
click at [194, 155] on span "MECHANICAL COPYRIGHT PROTECTION SOCIETY LTD" at bounding box center [126, 170] width 144 height 74
copy span "MECHANICAL COPYRIGHT PROTECTION SOCIETY"
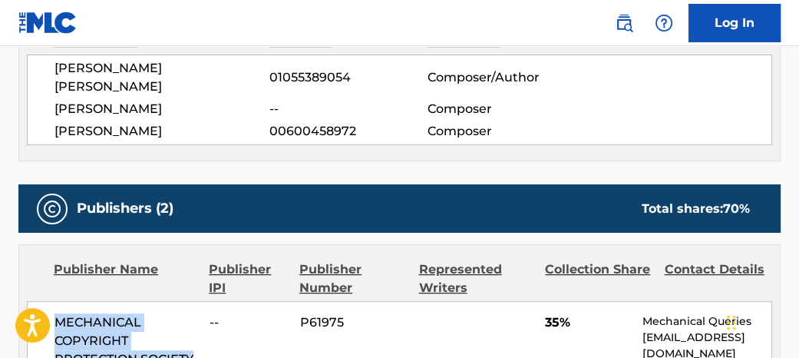
scroll to position [548, 0]
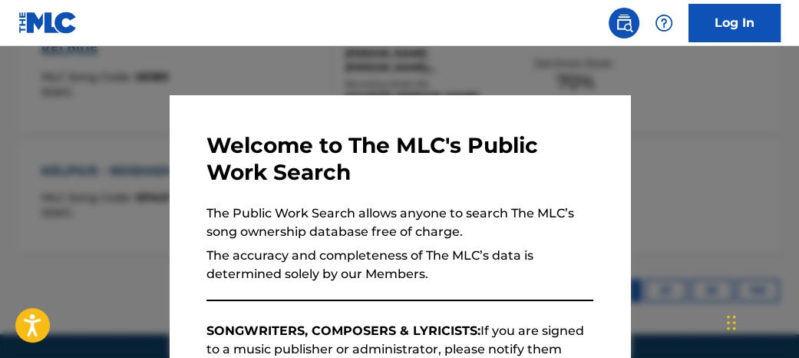
drag, startPoint x: 302, startPoint y: 70, endPoint x: 427, endPoint y: 84, distance: 125.2
click at [305, 71] on div at bounding box center [399, 225] width 799 height 358
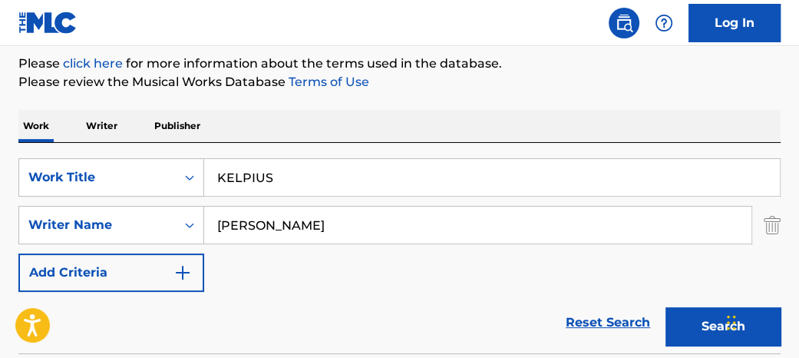
scroll to position [184, 0]
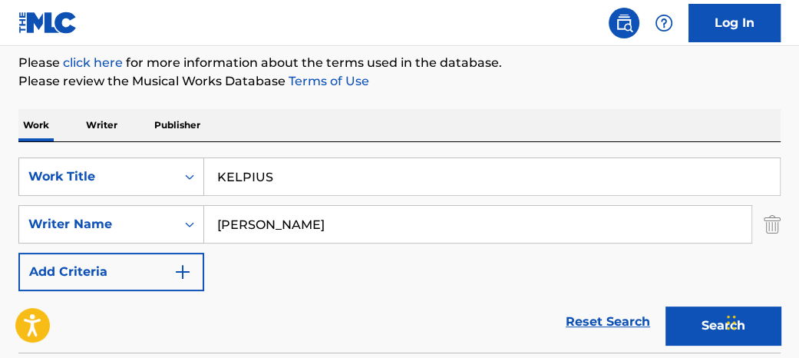
drag, startPoint x: 315, startPoint y: 173, endPoint x: 28, endPoint y: 134, distance: 290.4
click at [48, 142] on div "SearchWithCriteria6752df21-cb32-427b-82c9-ee921f108941 Work Title KELPIUS Searc…" at bounding box center [399, 247] width 762 height 210
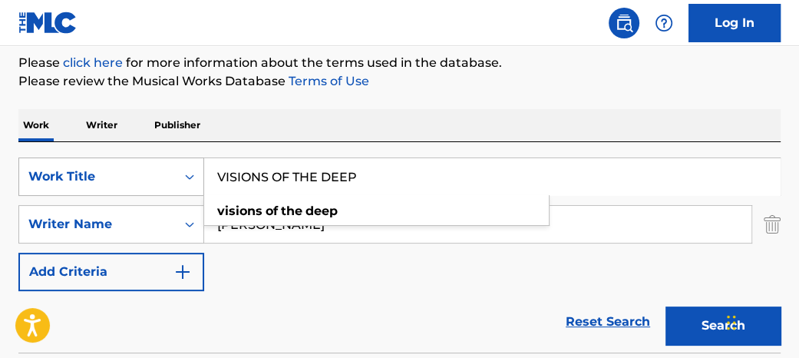
type input "VISIONS OF THE DEEP"
click at [665, 306] on button "Search" at bounding box center [722, 325] width 115 height 38
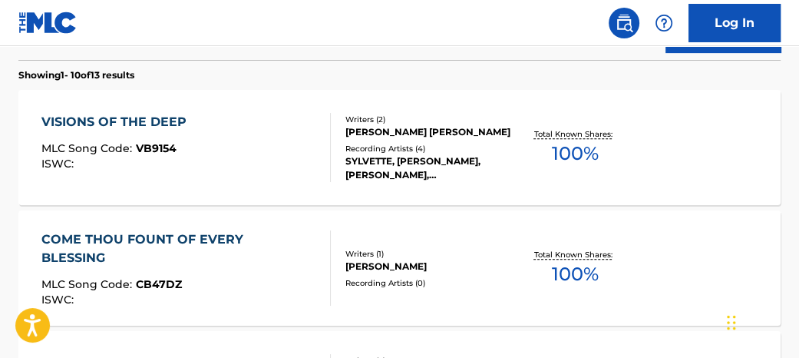
scroll to position [486, 0]
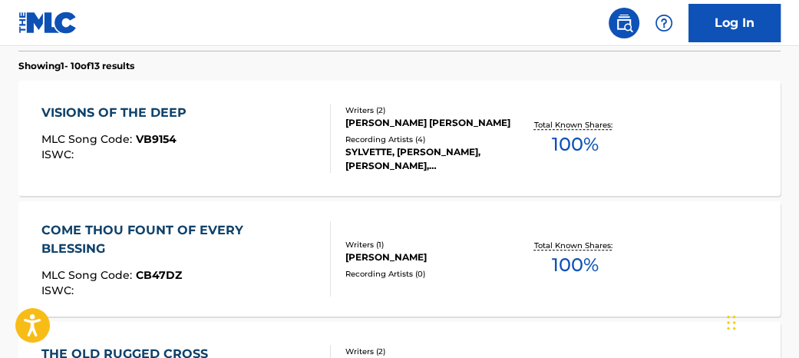
click at [589, 140] on span "100 %" at bounding box center [575, 144] width 47 height 28
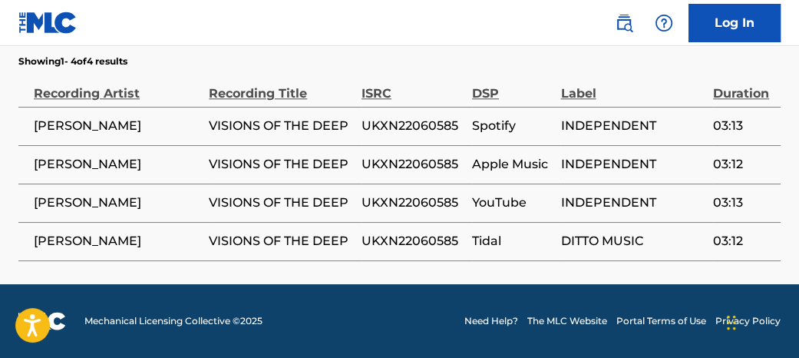
scroll to position [1150, 0]
click at [423, 131] on span "UKXN22060585" at bounding box center [412, 126] width 103 height 18
click at [422, 131] on span "UKXN22060585" at bounding box center [412, 126] width 103 height 18
copy span "UKXN22060585"
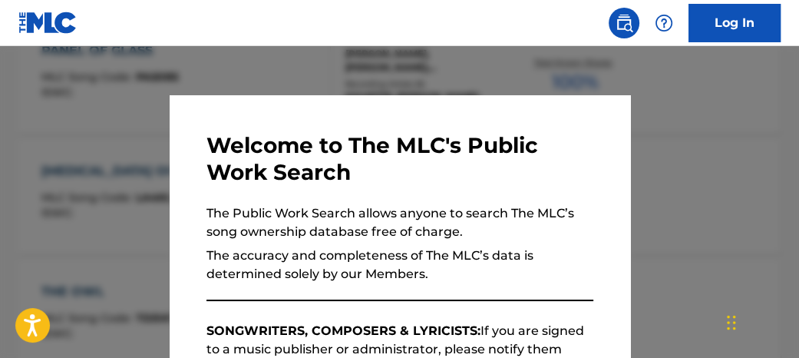
scroll to position [574, 0]
